Goal: Use online tool/utility: Utilize a website feature to perform a specific function

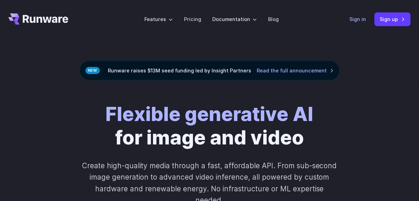
click at [361, 21] on link "Sign in" at bounding box center [358, 19] width 17 height 8
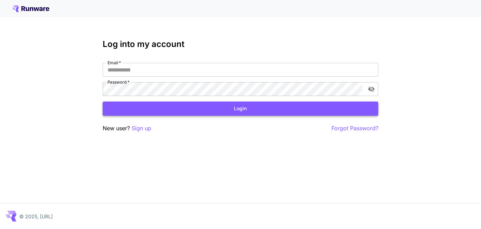
type input "**********"
click at [149, 110] on button "Login" at bounding box center [241, 108] width 276 height 14
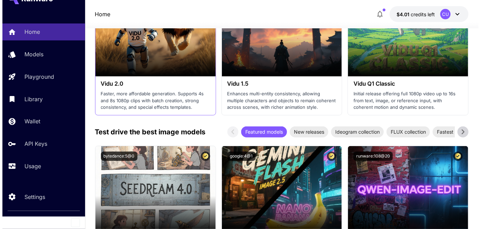
scroll to position [1066, 0]
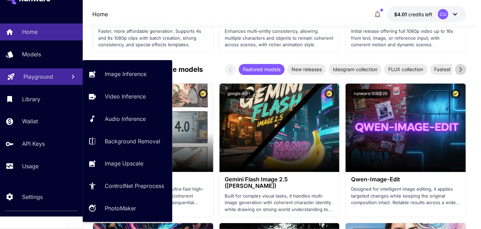
click at [46, 82] on link "Playground" at bounding box center [41, 76] width 83 height 17
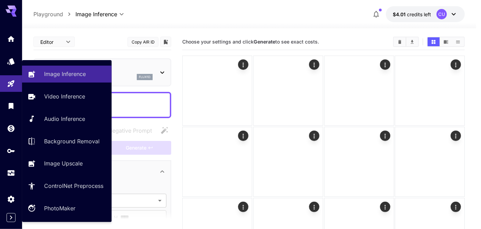
type input "**********"
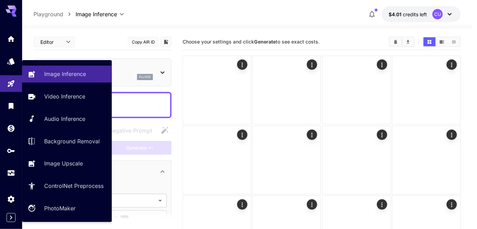
click at [219, 27] on div at bounding box center [247, 24] width 450 height 8
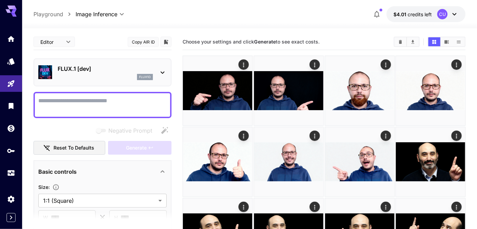
click at [97, 71] on p "FLUX.1 [dev]" at bounding box center [105, 68] width 95 height 8
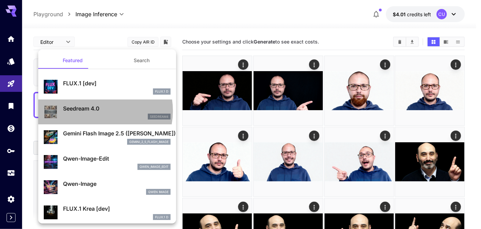
click at [99, 110] on p "Seedream 4.0" at bounding box center [117, 108] width 108 height 8
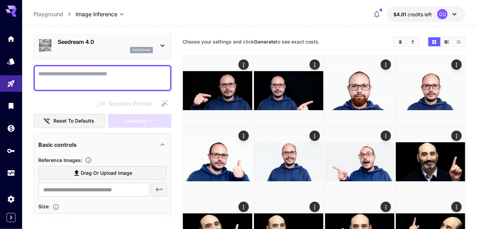
scroll to position [62, 0]
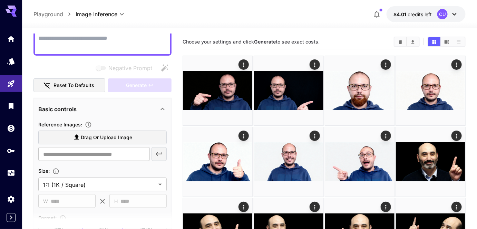
click at [86, 133] on span "Drag or upload image" at bounding box center [106, 137] width 51 height 9
click at [0, 0] on input "Drag or upload image" at bounding box center [0, 0] width 0 height 0
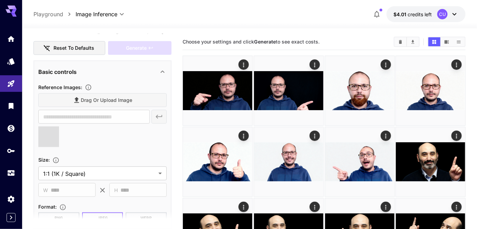
scroll to position [125, 0]
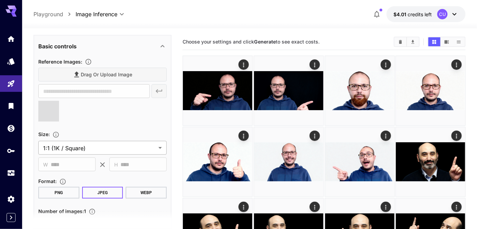
click at [89, 148] on body "**********" at bounding box center [238, 179] width 477 height 359
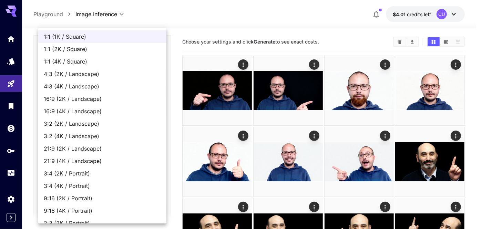
click at [98, 108] on span "16:9 (4K / Landscape)" at bounding box center [102, 111] width 117 height 8
type input "**********"
type input "****"
type input "**********"
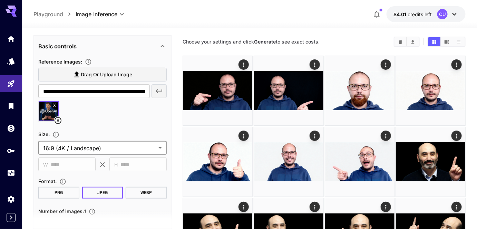
scroll to position [31, 0]
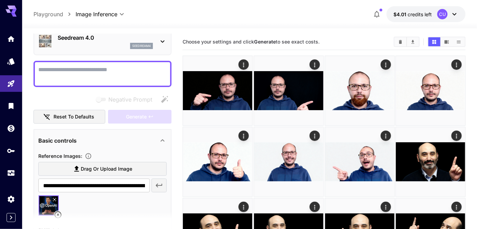
click at [138, 79] on textarea "Negative Prompt" at bounding box center [102, 74] width 128 height 17
paste textarea "**********"
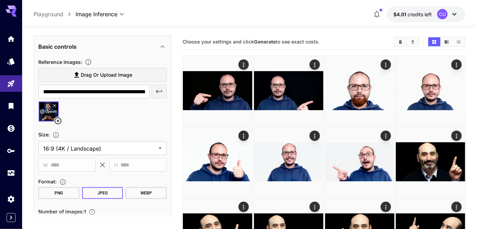
scroll to position [188, 0]
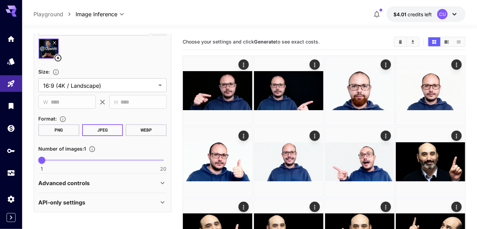
type textarea "**********"
drag, startPoint x: 50, startPoint y: 158, endPoint x: 54, endPoint y: 160, distance: 4.6
click at [54, 160] on span "1 20 3" at bounding box center [102, 160] width 121 height 10
type input "*"
click at [54, 162] on span "3" at bounding box center [54, 160] width 7 height 7
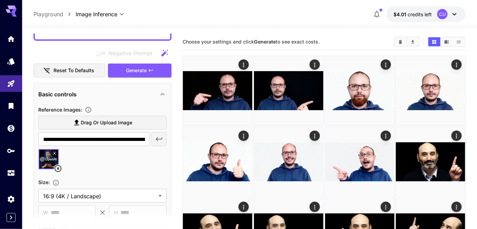
scroll to position [62, 0]
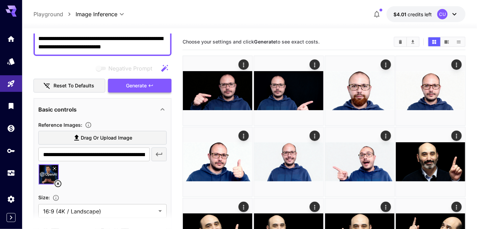
click at [161, 91] on button "Generate" at bounding box center [139, 86] width 63 height 14
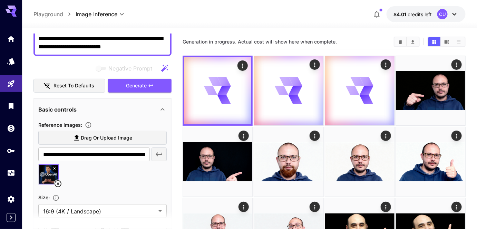
scroll to position [156, 0]
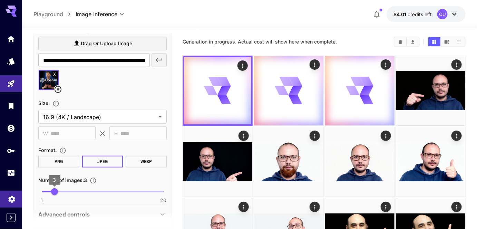
type input "*"
drag, startPoint x: 20, startPoint y: 194, endPoint x: 0, endPoint y: 193, distance: 20.4
click at [0, 193] on div "**********" at bounding box center [238, 179] width 477 height 359
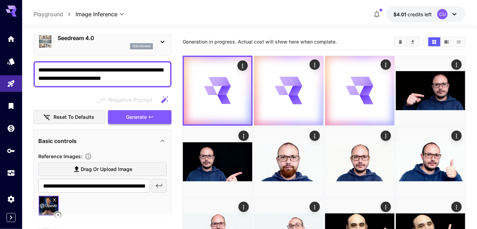
click at [137, 119] on span "Generate" at bounding box center [136, 117] width 21 height 9
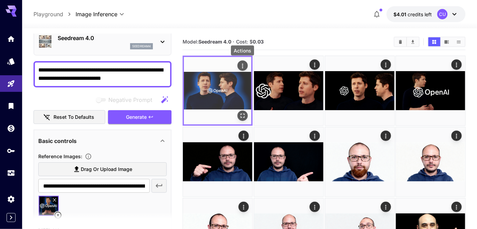
click at [242, 64] on icon "Actions" at bounding box center [242, 65] width 1 height 4
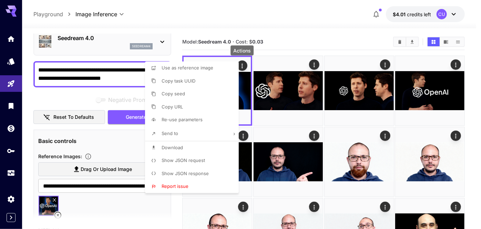
click at [191, 149] on li "Download" at bounding box center [194, 147] width 98 height 13
click at [311, 66] on div at bounding box center [240, 114] width 481 height 229
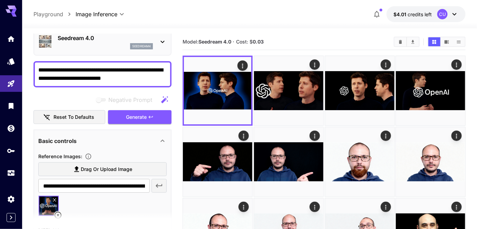
click at [314, 67] on icon "Actions" at bounding box center [314, 64] width 7 height 7
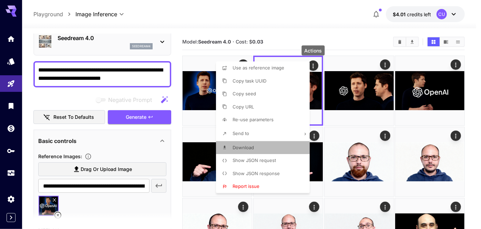
click at [257, 148] on li "Download" at bounding box center [265, 147] width 98 height 13
click at [385, 64] on div at bounding box center [240, 114] width 481 height 229
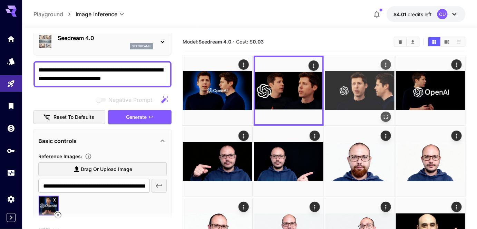
click at [385, 63] on icon "Actions" at bounding box center [385, 64] width 1 height 4
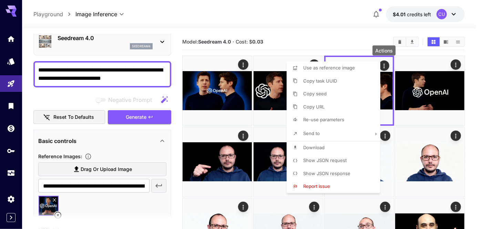
click at [332, 145] on li "Download" at bounding box center [336, 147] width 98 height 13
click at [456, 64] on div at bounding box center [240, 114] width 481 height 229
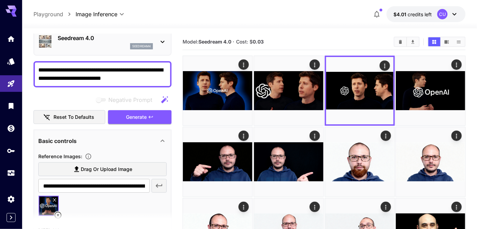
click at [457, 66] on icon "Actions" at bounding box center [456, 64] width 7 height 7
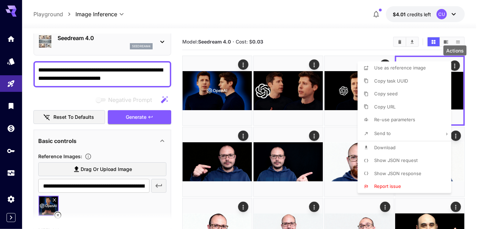
click at [395, 145] on span "Download" at bounding box center [385, 148] width 21 height 6
click at [322, 35] on div at bounding box center [240, 114] width 481 height 229
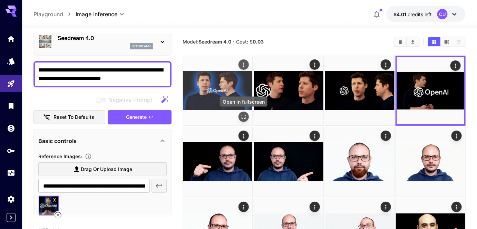
click at [243, 116] on icon "Open in fullscreen" at bounding box center [243, 116] width 7 height 7
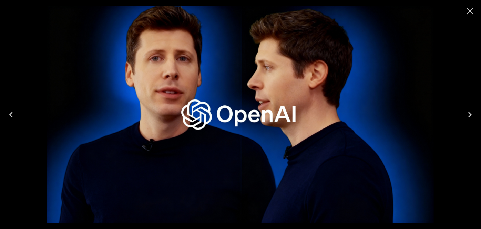
click at [469, 9] on icon "Close" at bounding box center [470, 11] width 7 height 7
